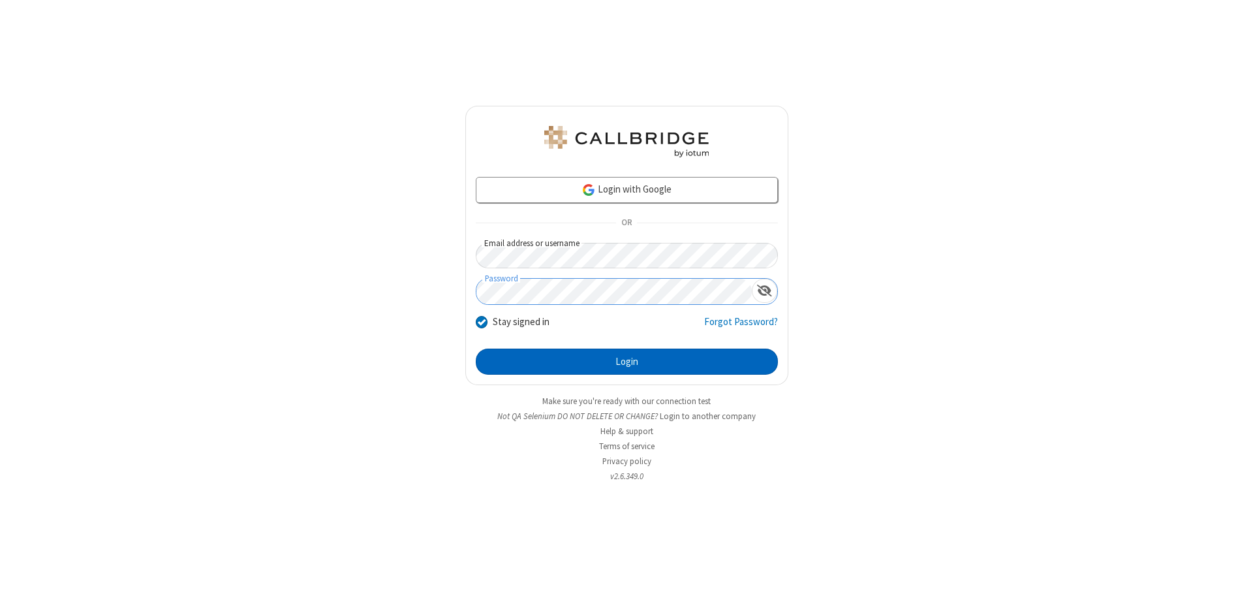
click at [627, 362] on button "Login" at bounding box center [627, 362] width 302 height 26
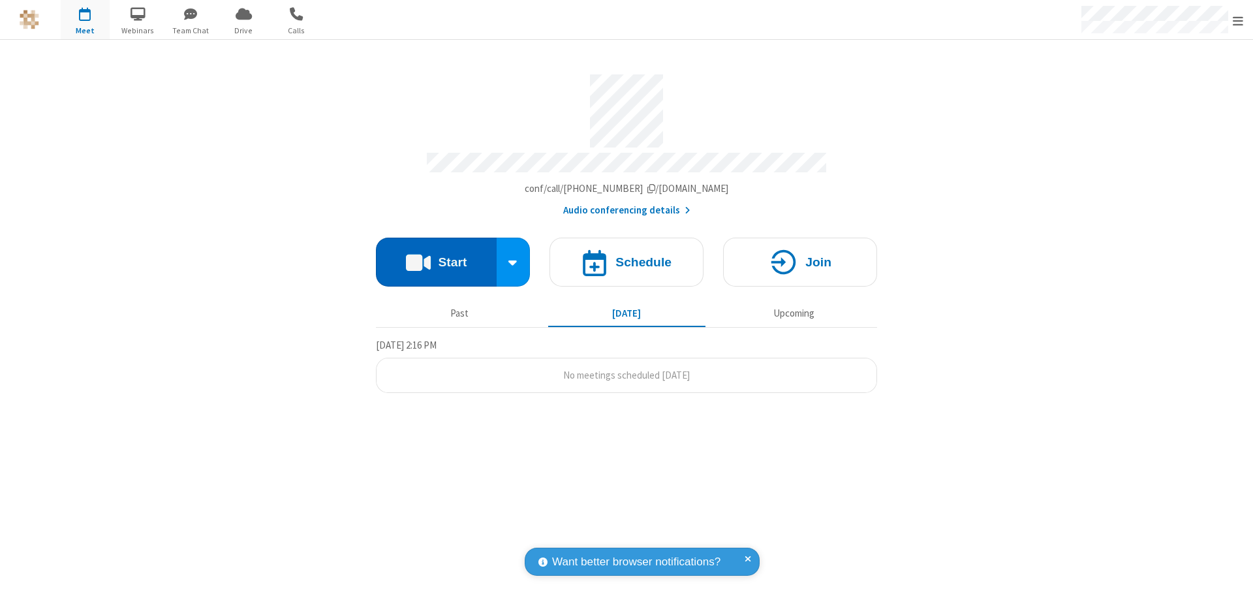
click at [436, 256] on button "Start" at bounding box center [436, 262] width 121 height 49
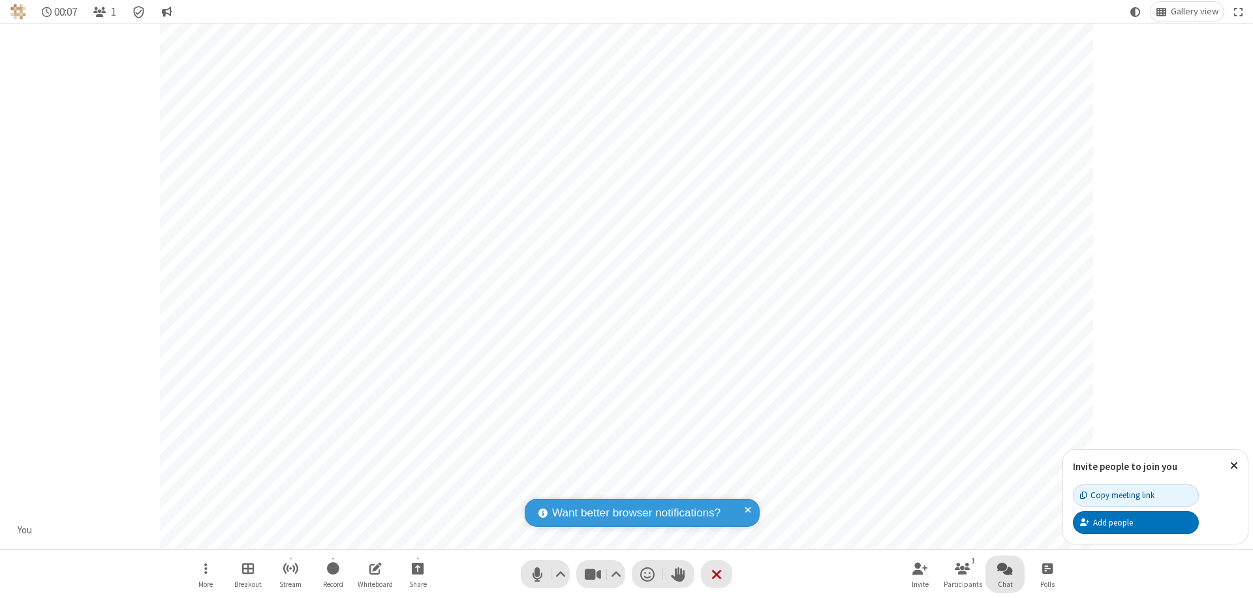
click at [1005, 568] on span "Open chat" at bounding box center [1005, 568] width 16 height 16
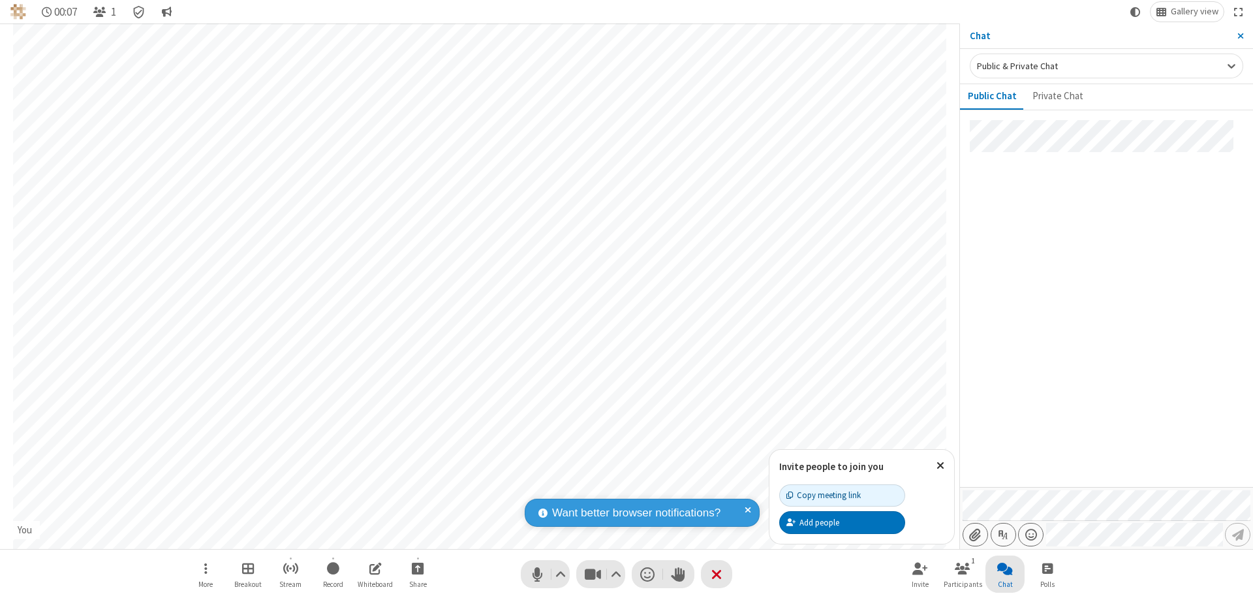
type input "C:\fakepath\doc_test.docx"
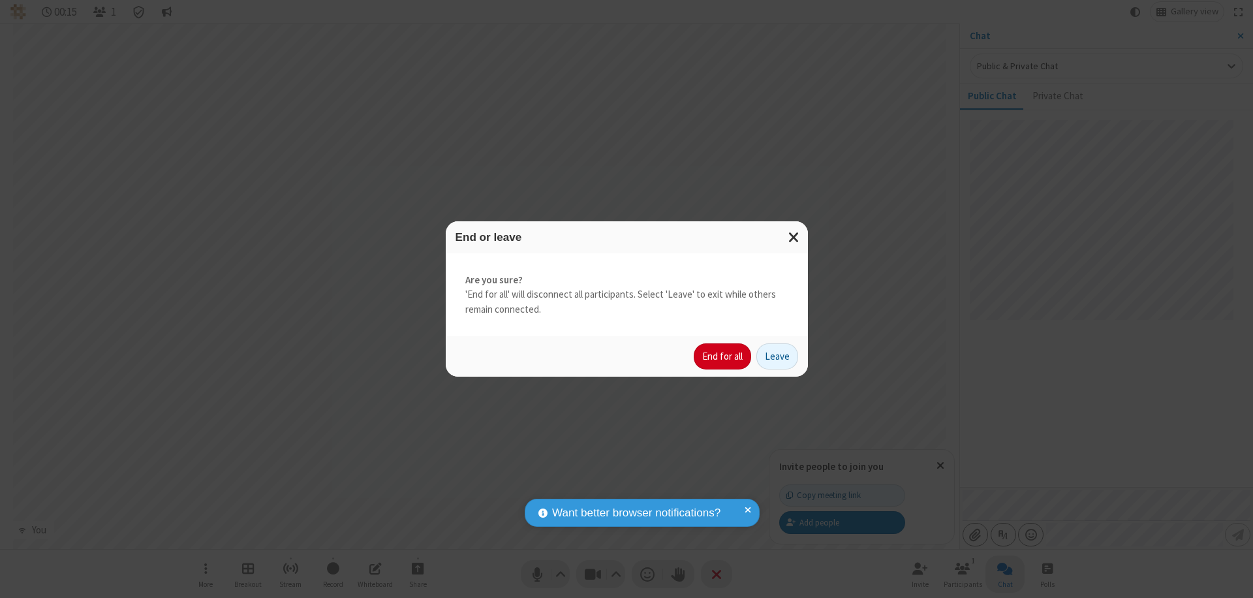
click at [723, 356] on button "End for all" at bounding box center [722, 356] width 57 height 26
